Goal: Information Seeking & Learning: Compare options

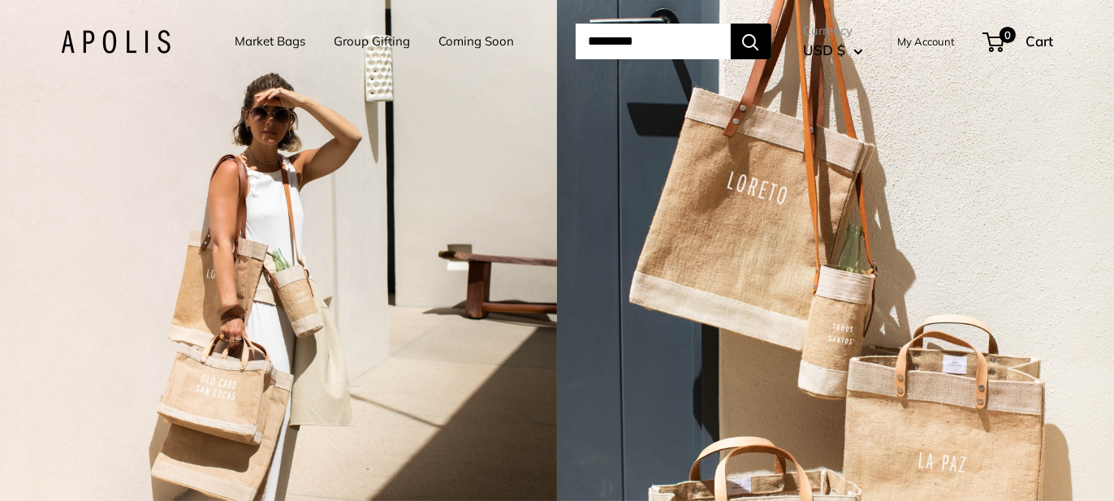
click at [272, 36] on link "Market Bags" at bounding box center [270, 41] width 71 height 23
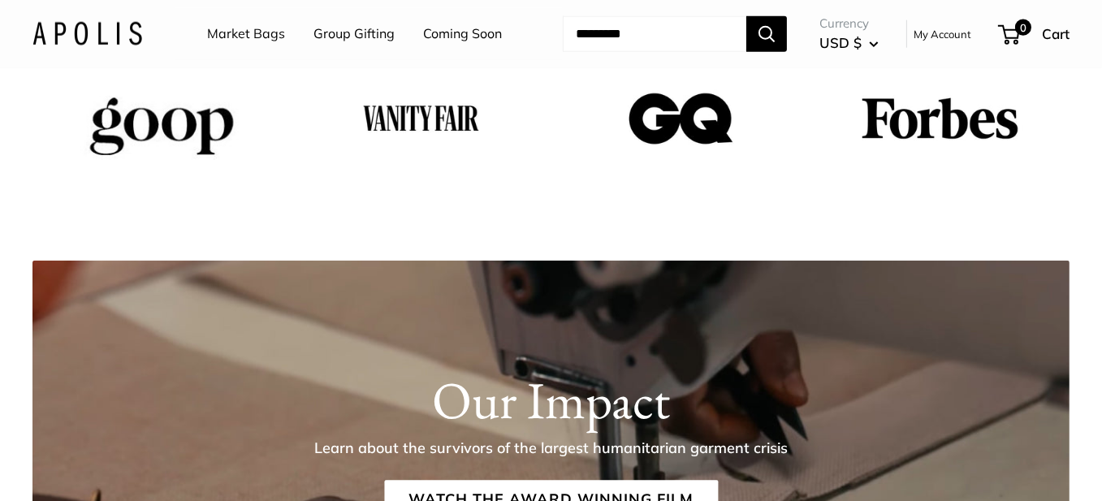
scroll to position [2076, 0]
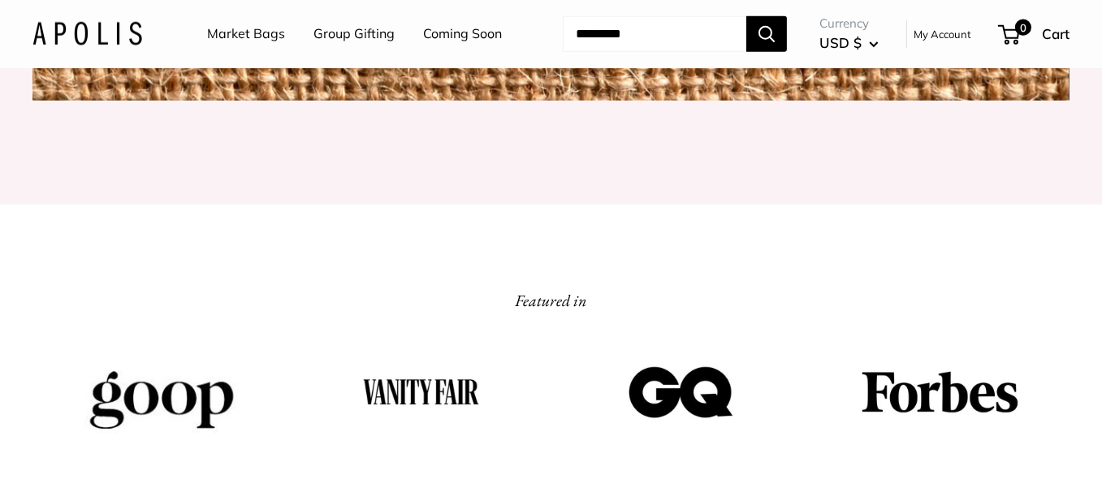
click at [265, 34] on link "Market Bags" at bounding box center [246, 34] width 78 height 24
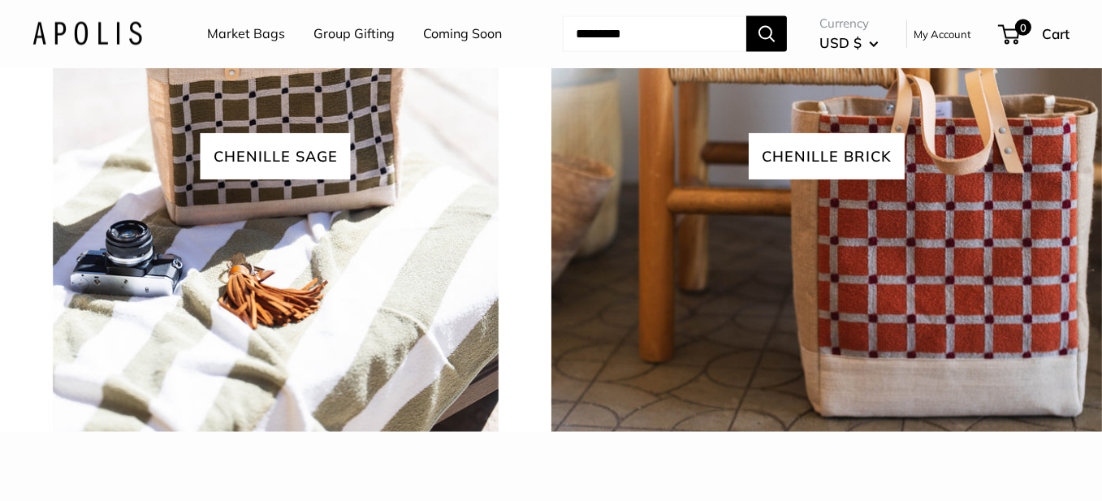
scroll to position [3653, 0]
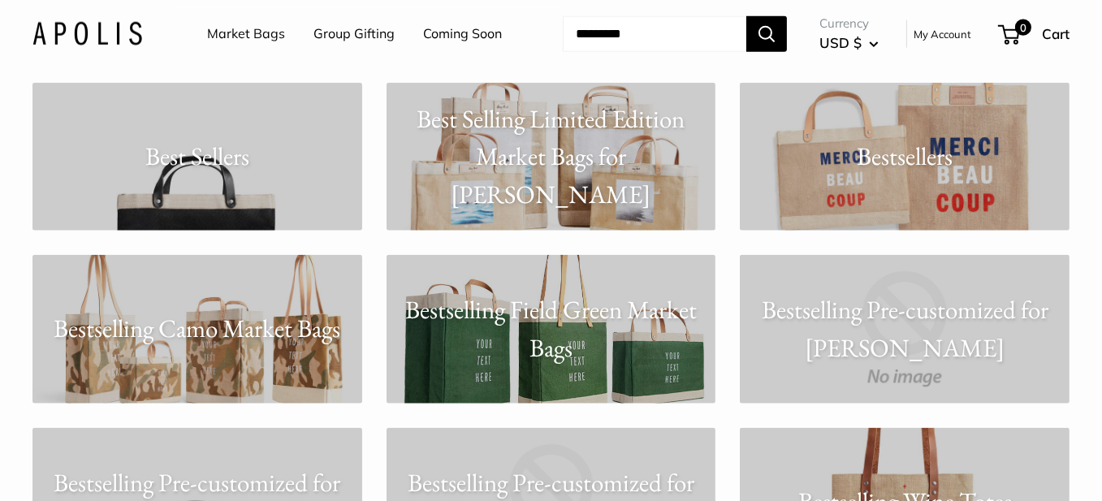
scroll to position [2273, 0]
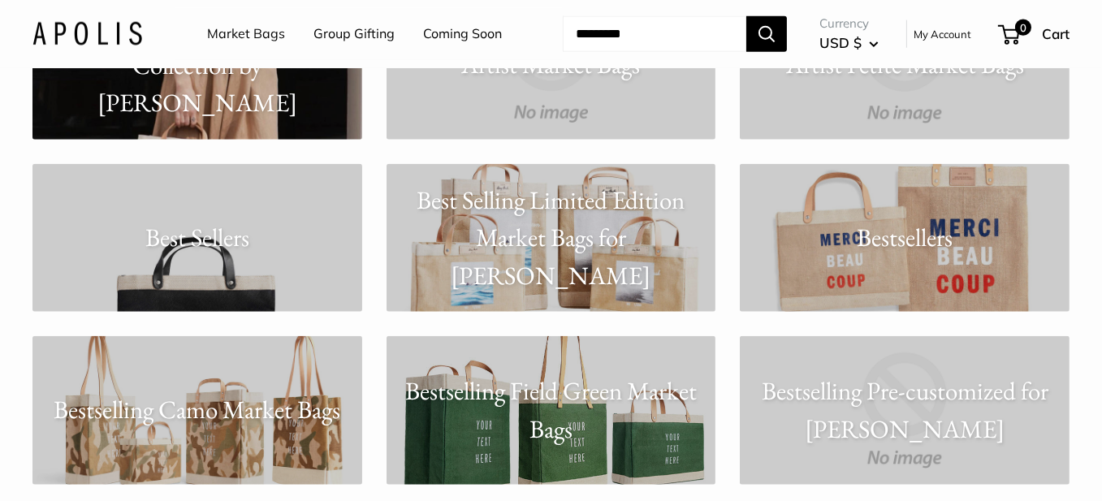
click at [994, 210] on link "Bestsellers" at bounding box center [904, 238] width 330 height 149
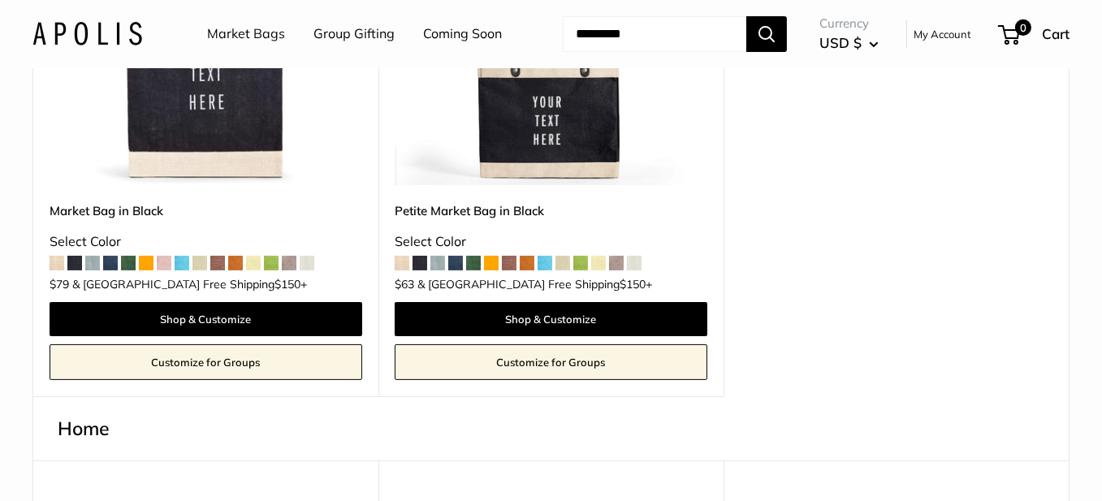
scroll to position [406, 0]
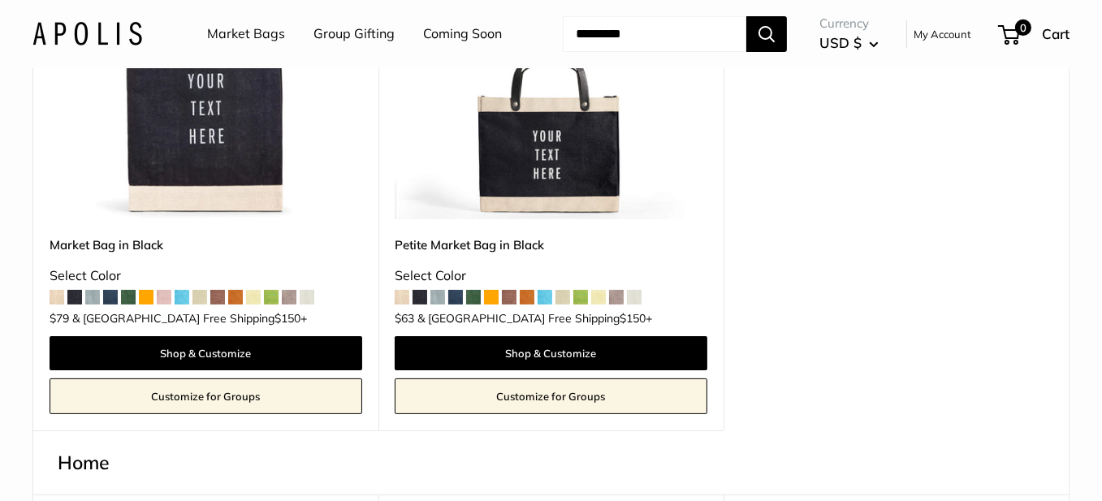
click at [420, 295] on span at bounding box center [419, 297] width 15 height 15
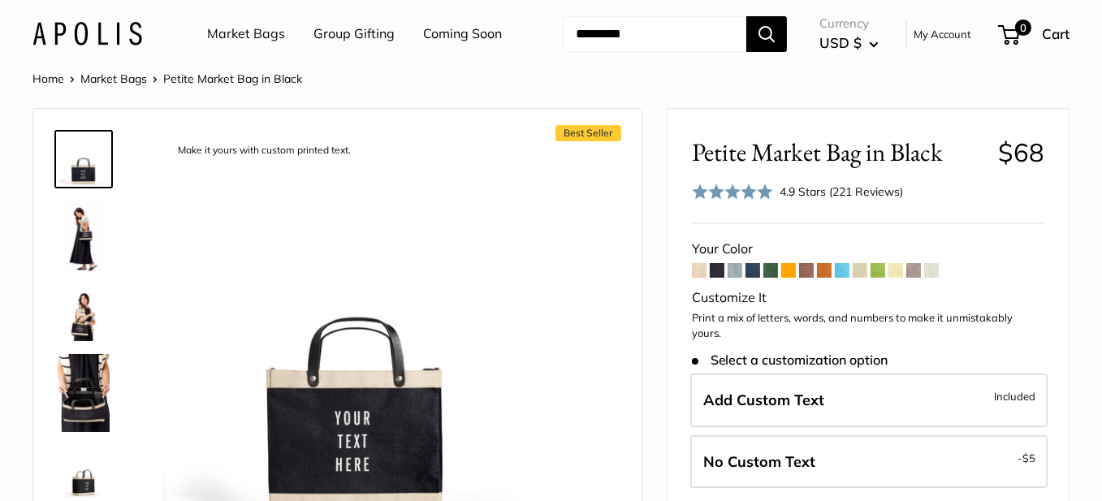
click at [734, 267] on span at bounding box center [734, 270] width 15 height 15
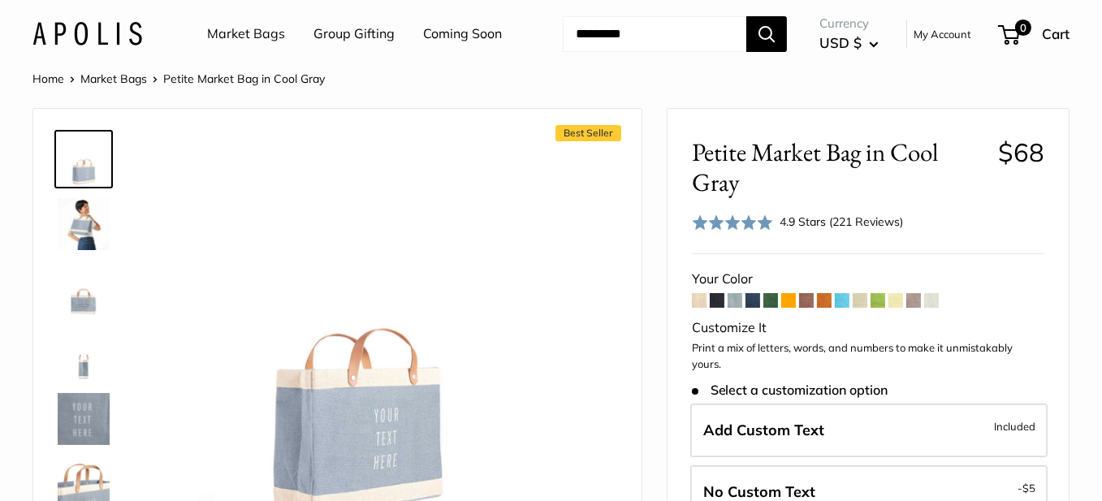
click at [751, 298] on span at bounding box center [752, 300] width 15 height 15
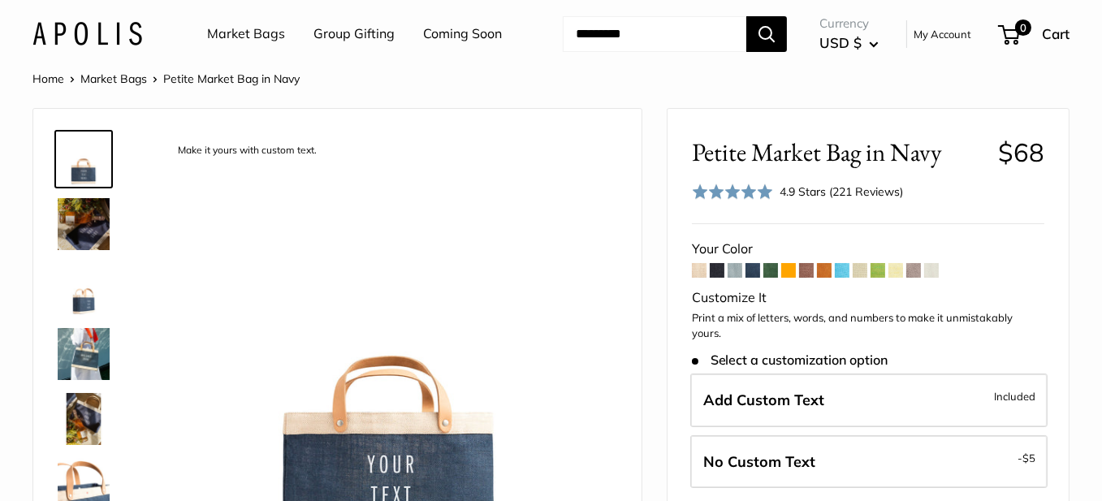
click at [771, 269] on span at bounding box center [770, 270] width 15 height 15
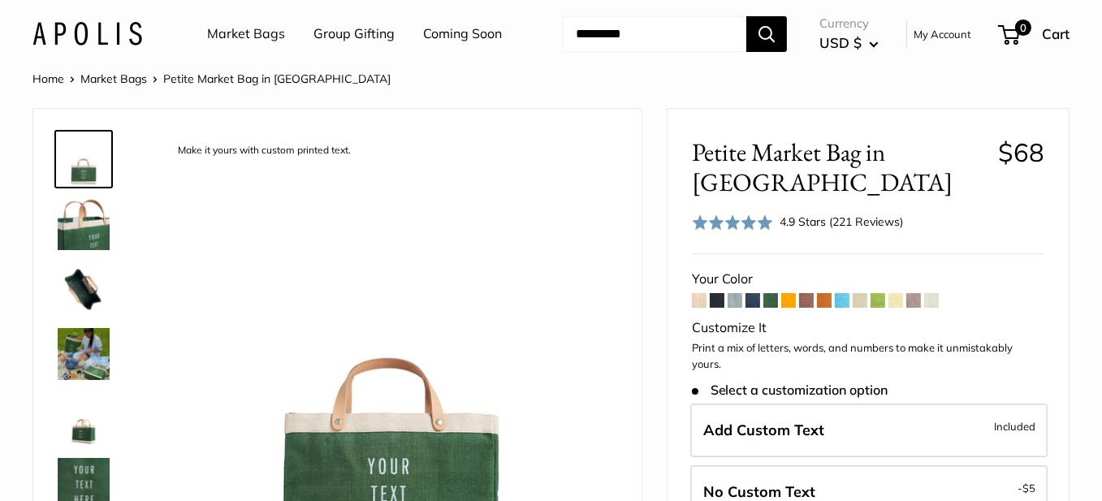
click at [789, 298] on span at bounding box center [788, 300] width 15 height 15
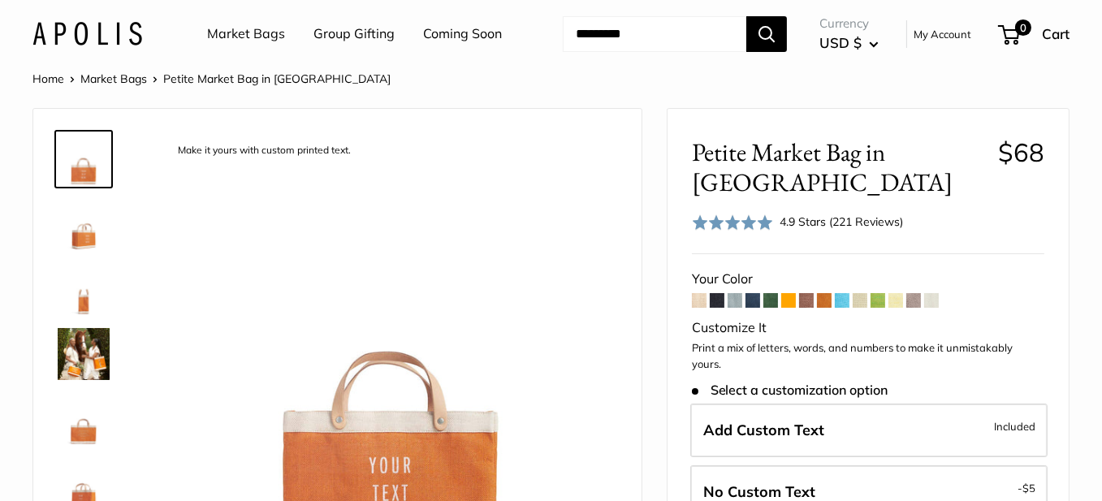
click at [805, 293] on span at bounding box center [806, 300] width 15 height 15
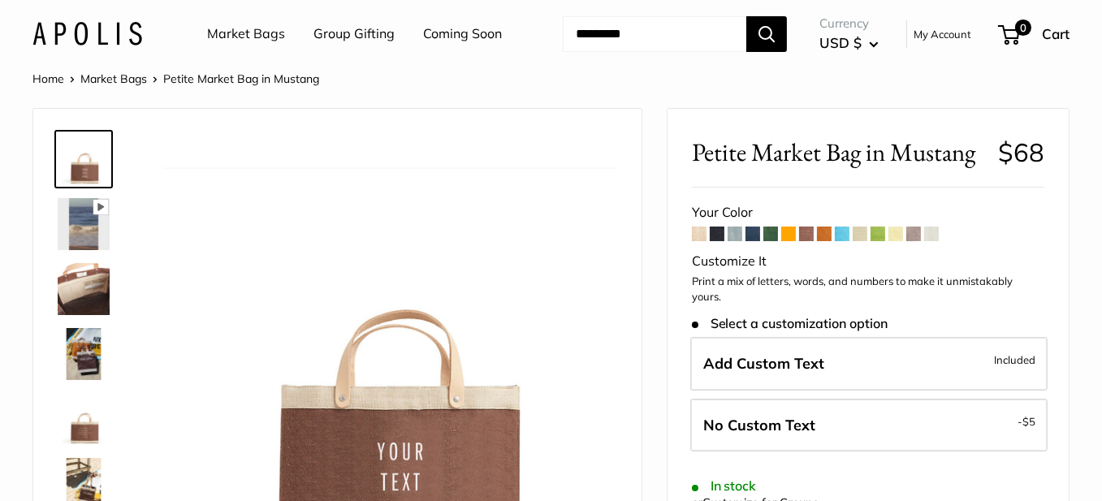
click at [826, 234] on span at bounding box center [824, 233] width 15 height 15
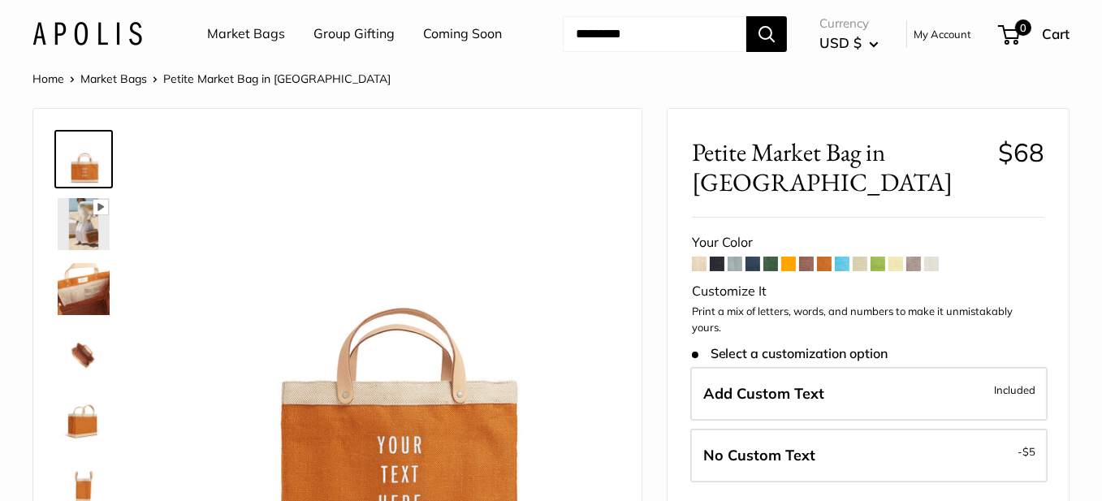
click at [844, 257] on span at bounding box center [841, 264] width 15 height 15
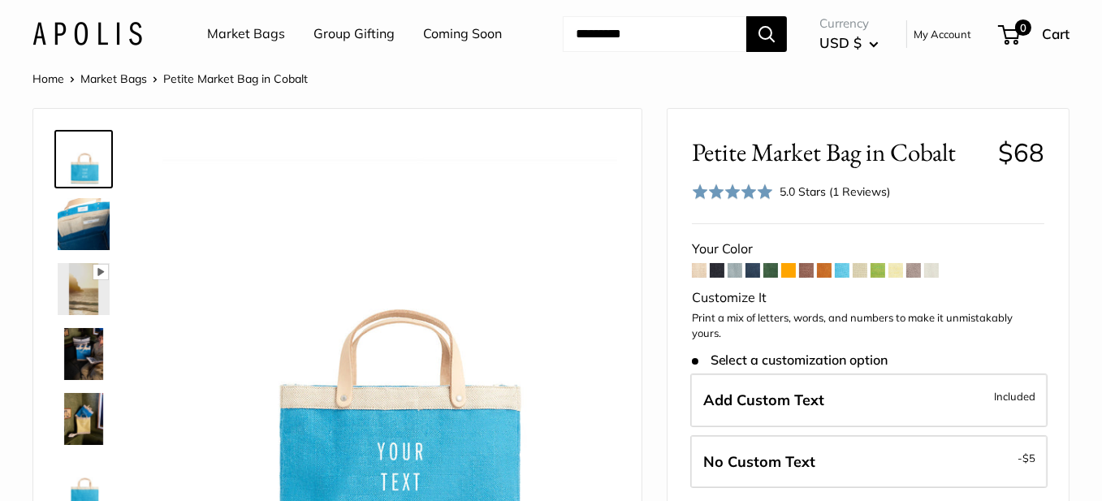
click at [862, 269] on span at bounding box center [859, 270] width 15 height 15
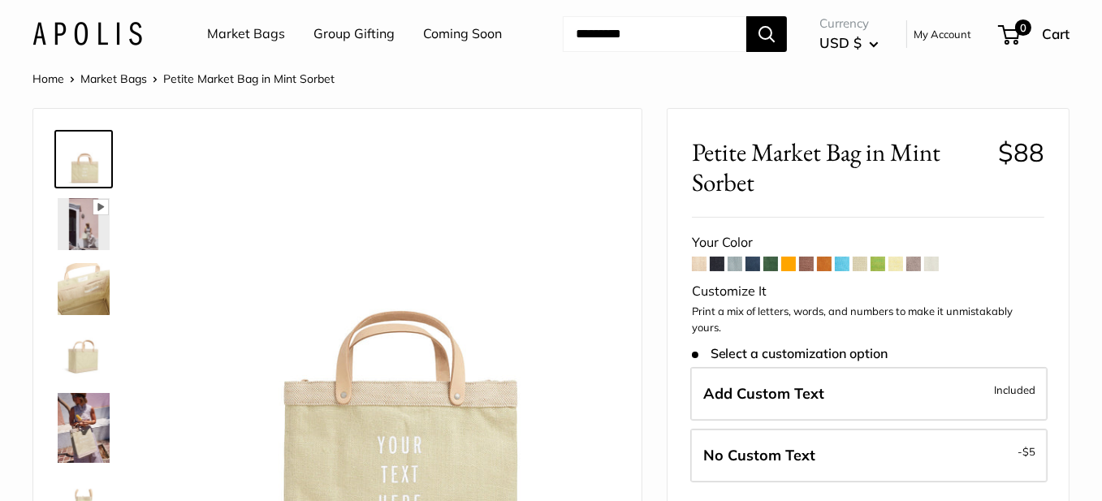
click at [879, 264] on span at bounding box center [877, 264] width 15 height 15
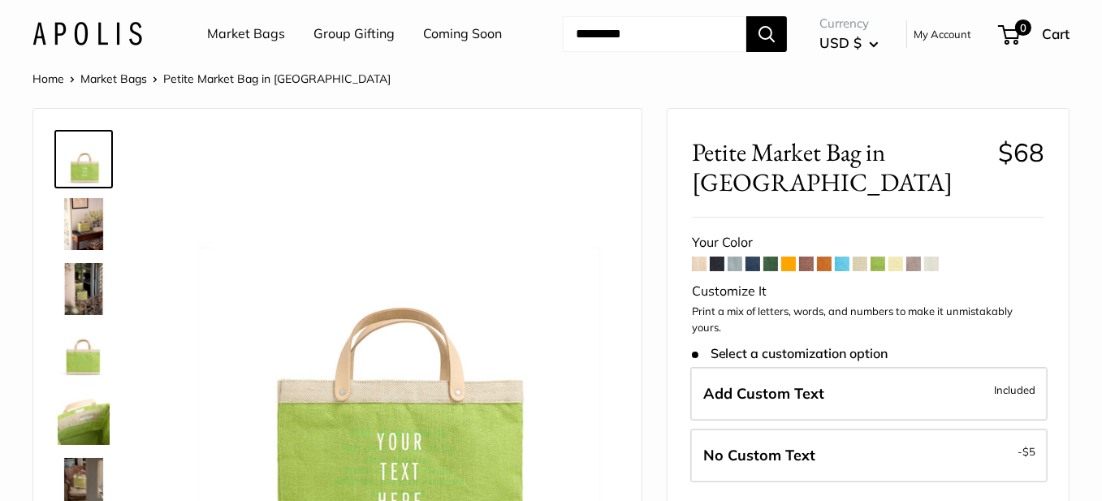
click at [895, 260] on span at bounding box center [895, 264] width 15 height 15
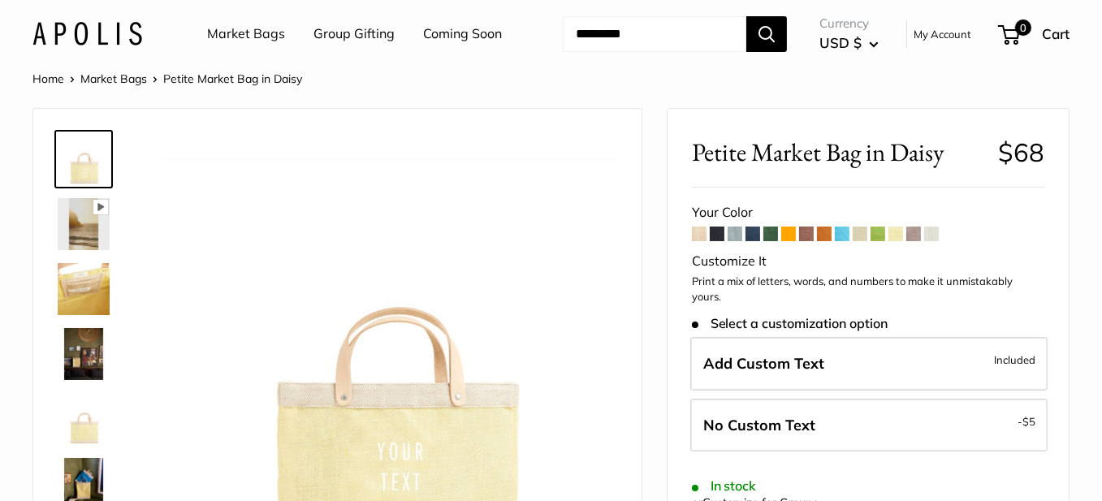
click at [917, 235] on span at bounding box center [913, 233] width 15 height 15
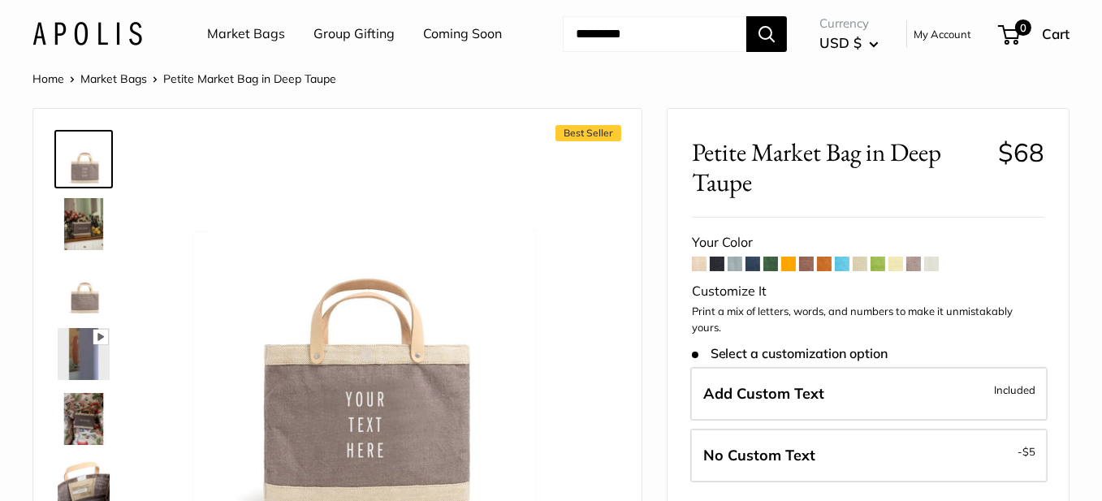
click at [935, 261] on span at bounding box center [931, 264] width 15 height 15
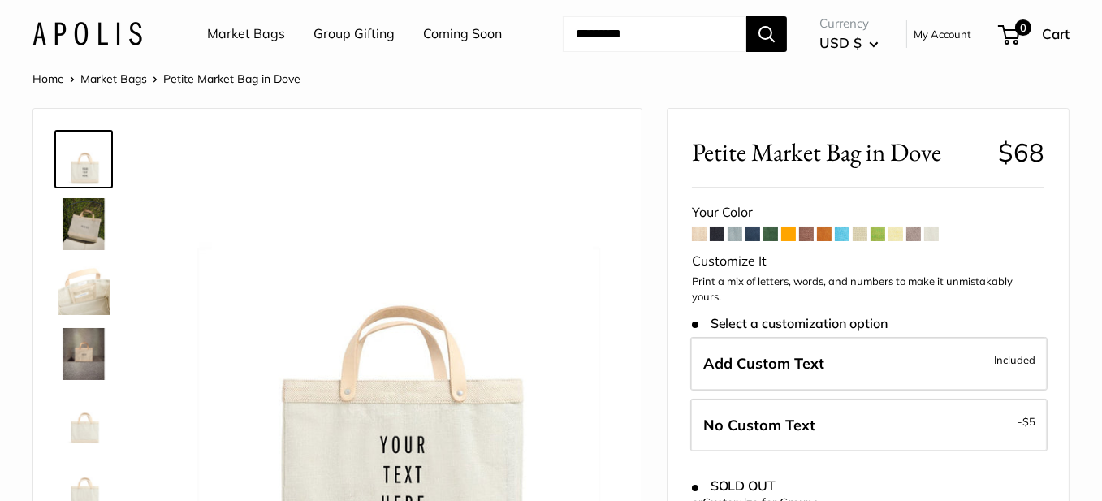
click at [692, 237] on span at bounding box center [699, 233] width 15 height 15
